Goal: Check status: Check status

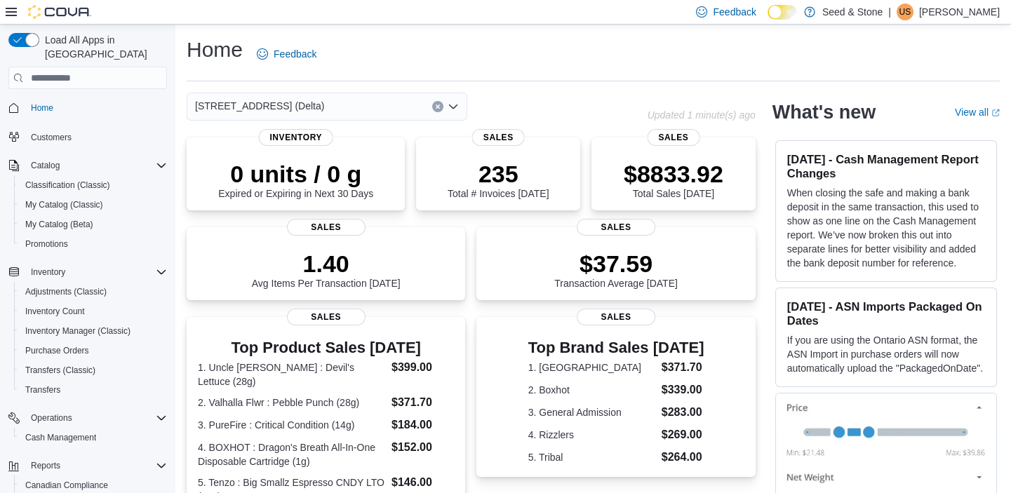
click at [325, 90] on div "Home Feedback [STREET_ADDRESS] (Delta) Updated 1 minute(s) ago 0 units / 0 g Ex…" at bounding box center [593, 426] width 836 height 802
click at [345, 98] on div "[STREET_ADDRESS] (Delta)" at bounding box center [327, 107] width 281 height 28
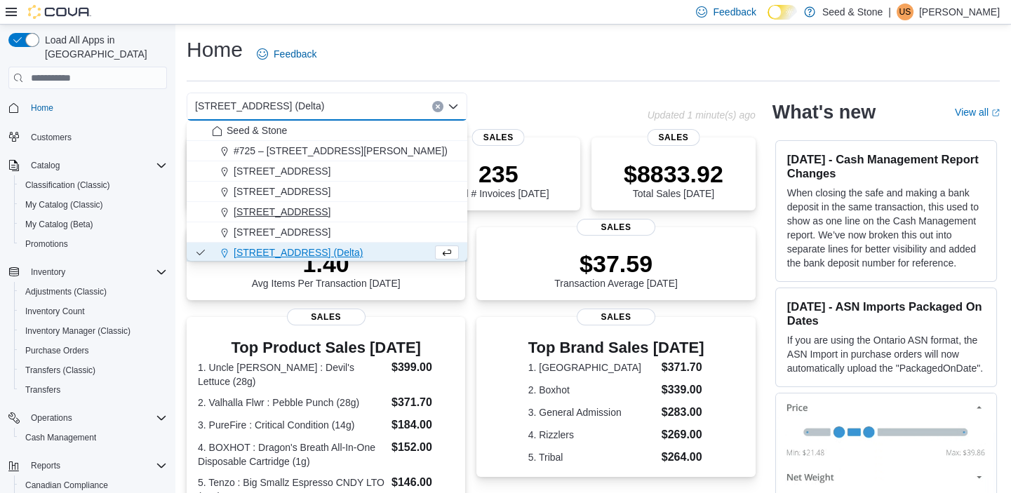
drag, startPoint x: 302, startPoint y: 219, endPoint x: 251, endPoint y: 214, distance: 50.8
click at [251, 214] on span "[STREET_ADDRESS]" at bounding box center [282, 212] width 97 height 14
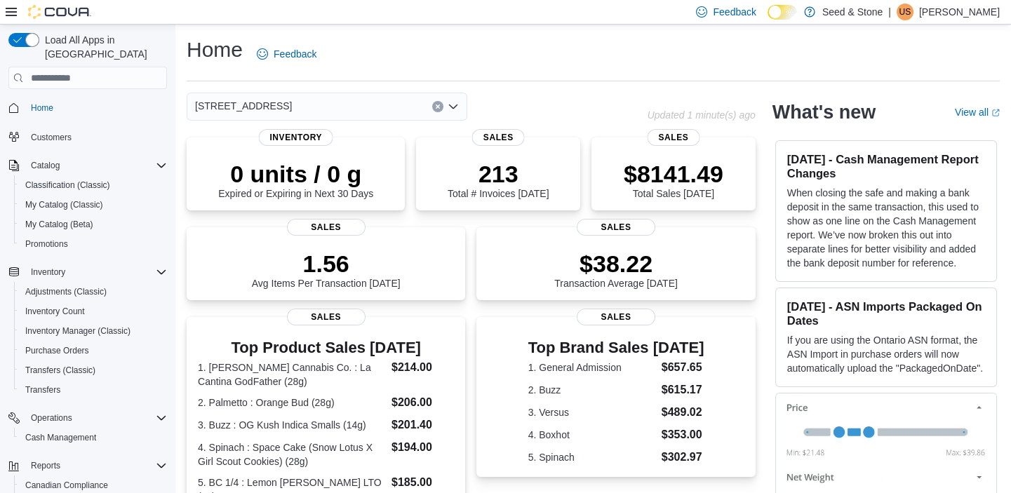
click at [425, 105] on div "[STREET_ADDRESS] (Coquitlam) Combo box. Selected. [STREET_ADDRESS]). Press Back…" at bounding box center [327, 107] width 281 height 28
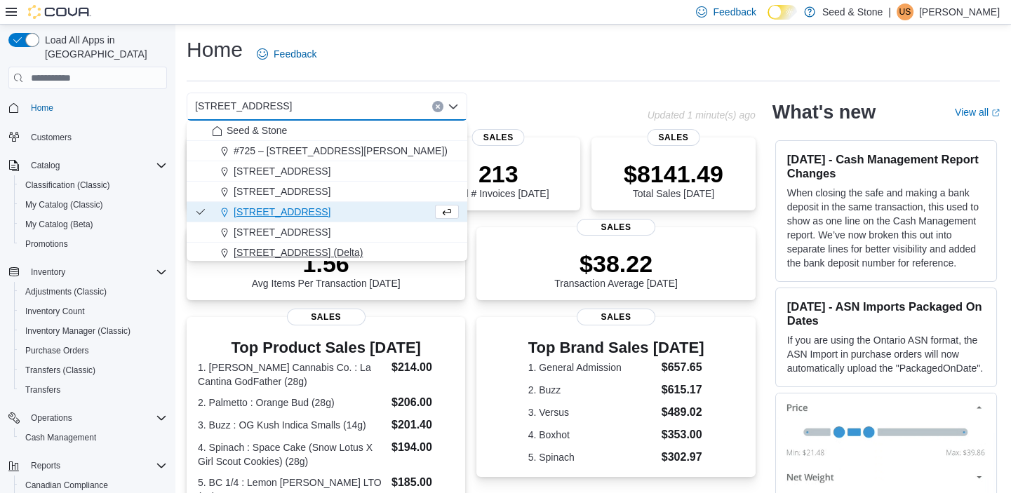
click at [379, 246] on div "[STREET_ADDRESS] (Delta)" at bounding box center [335, 253] width 247 height 14
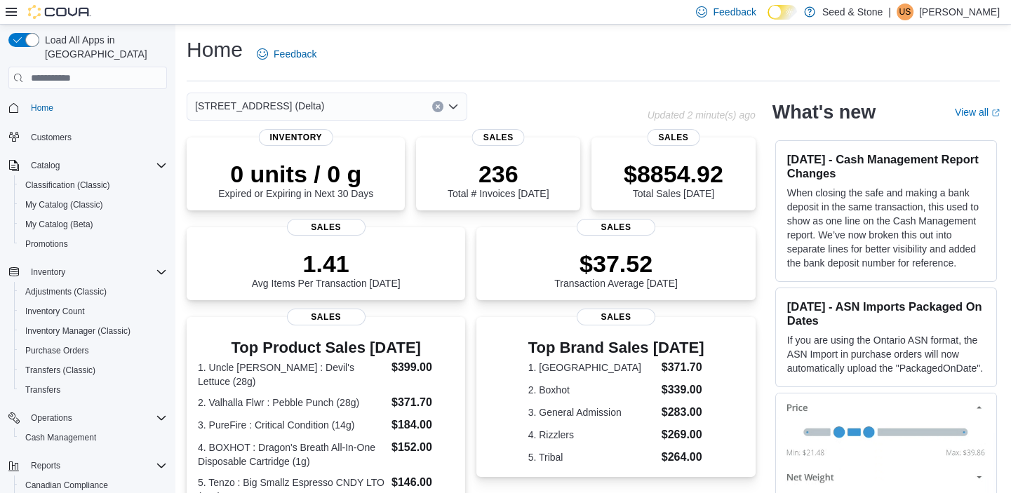
click at [317, 104] on div "[STREET_ADDRESS] (Delta) Combo box. Selected. [STREET_ADDRESS] (Delta). Press B…" at bounding box center [327, 107] width 281 height 28
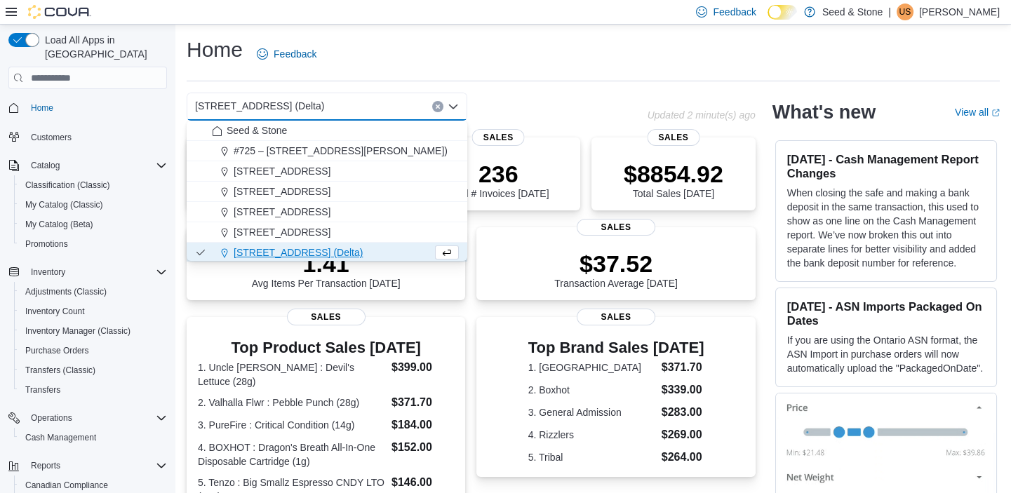
click at [316, 104] on div "[STREET_ADDRESS] (Delta)" at bounding box center [327, 107] width 281 height 28
